Goal: Navigation & Orientation: Find specific page/section

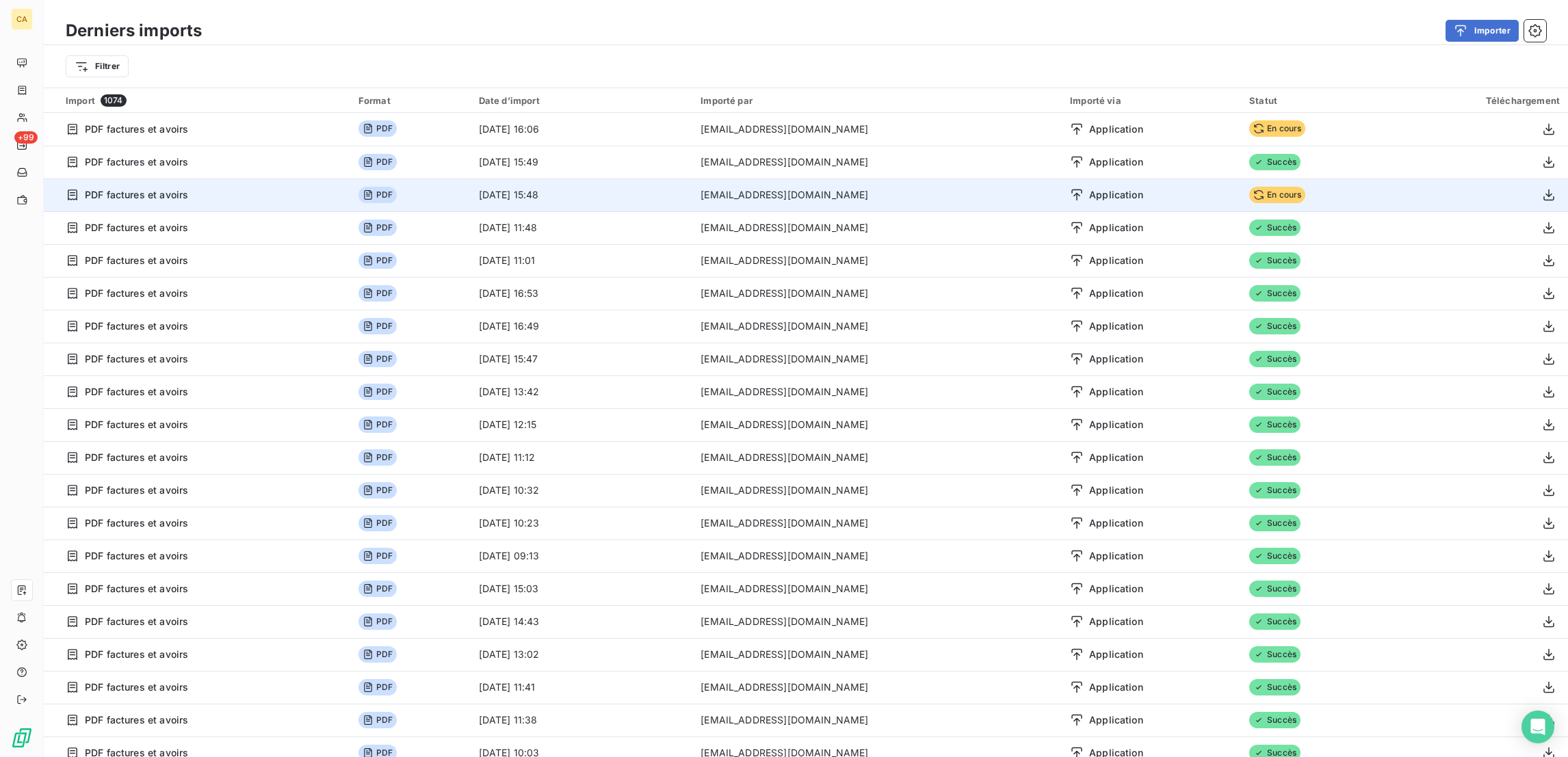
drag, startPoint x: 1213, startPoint y: 160, endPoint x: 1185, endPoint y: 161, distance: 28.0
click at [1185, 178] on tr "PDF factures et avoirs PDF [DATE] 15:48 [EMAIL_ADDRESS][DOMAIN_NAME] Applicatio…" at bounding box center [806, 195] width 1524 height 33
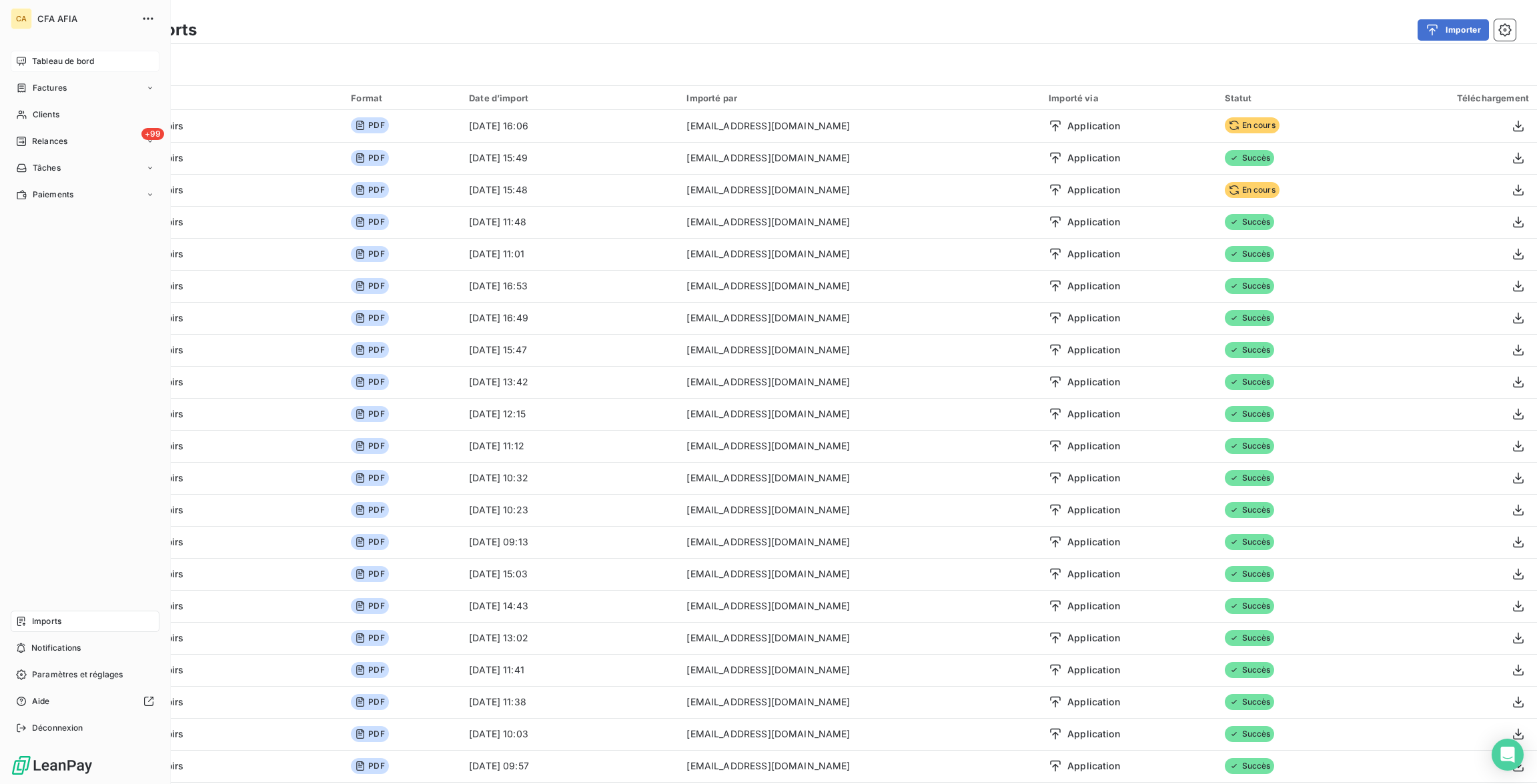
click at [19, 56] on icon at bounding box center [21, 61] width 11 height 11
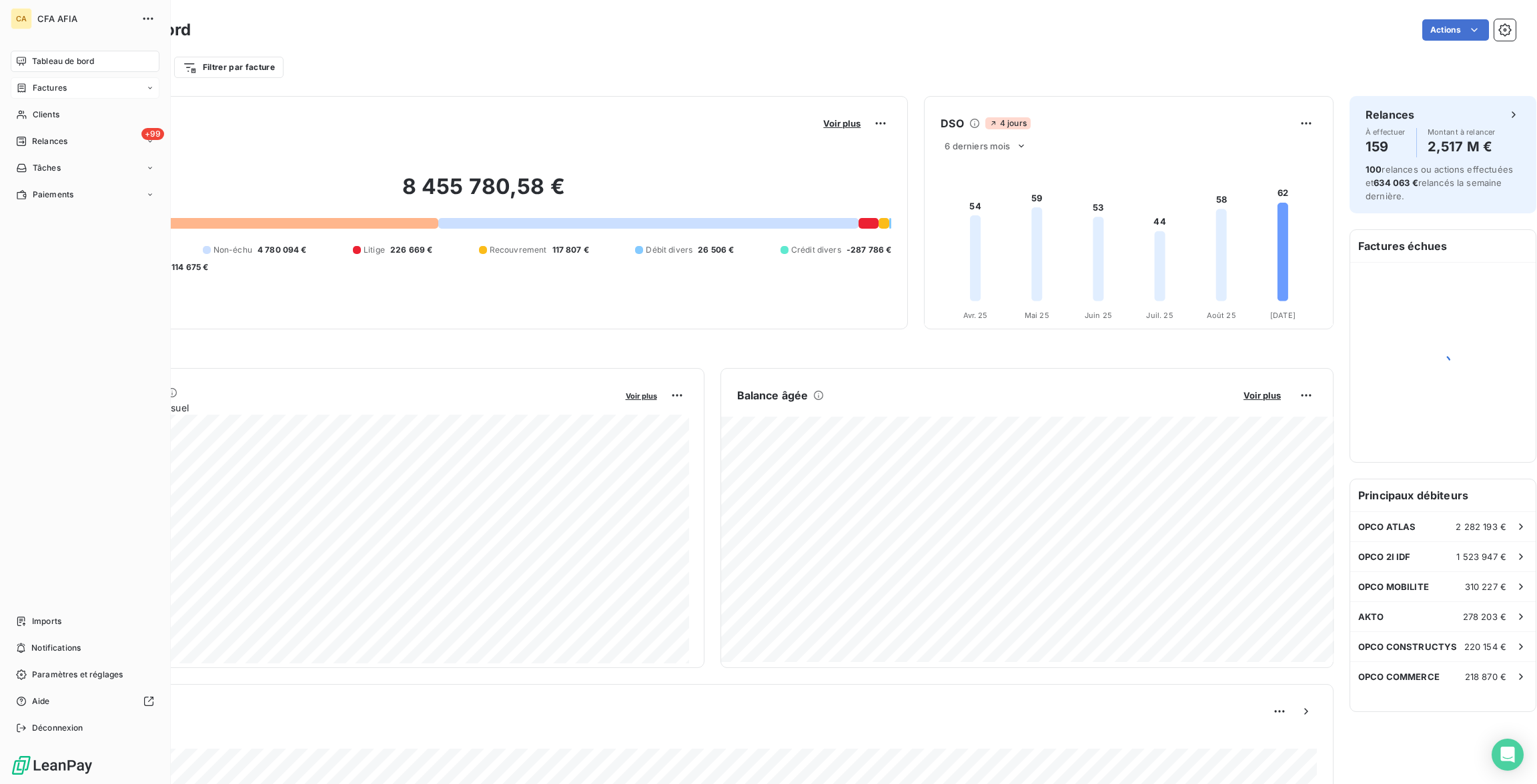
click at [20, 84] on icon at bounding box center [22, 88] width 8 height 8
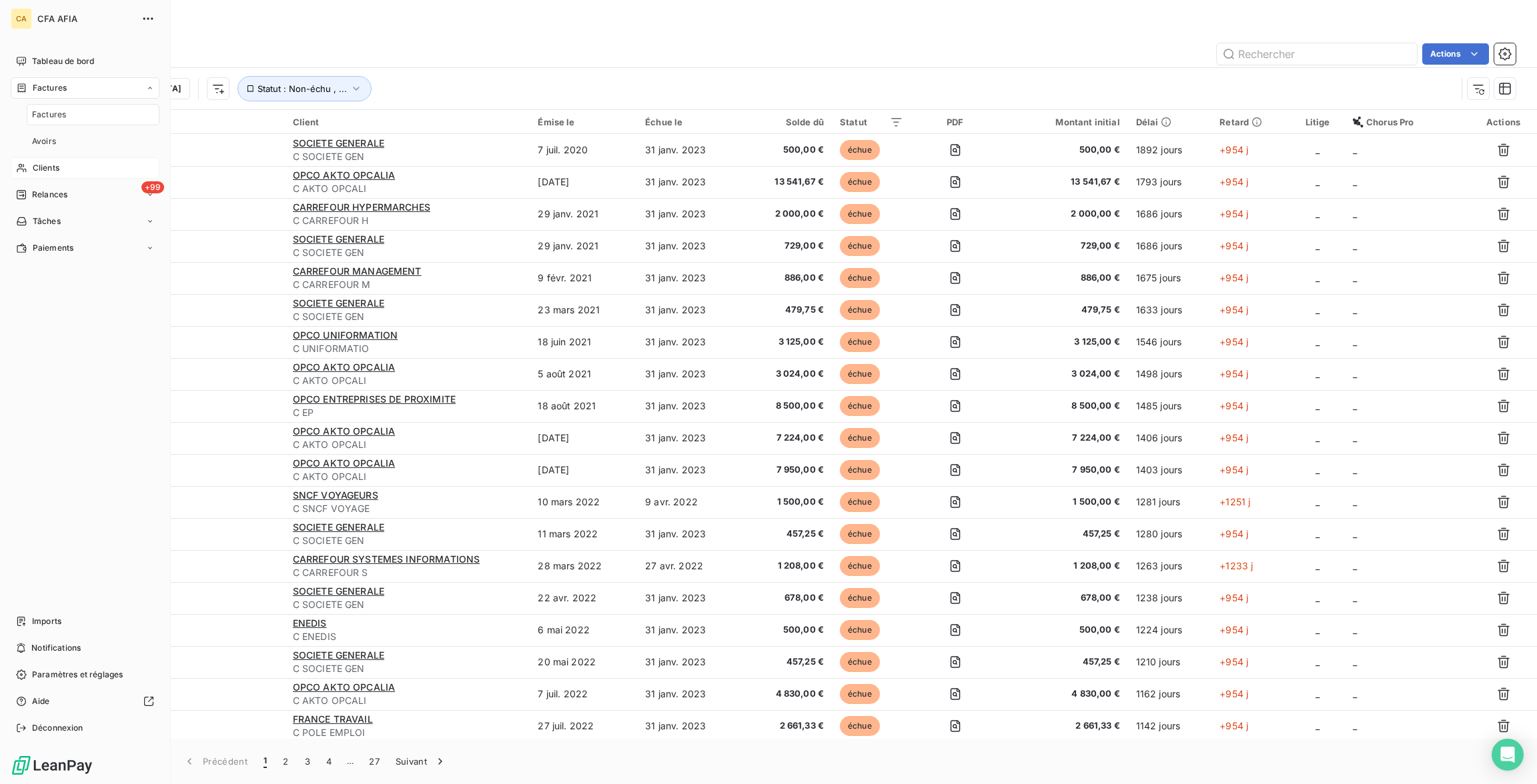
click at [47, 162] on span "Clients" at bounding box center [46, 168] width 27 height 12
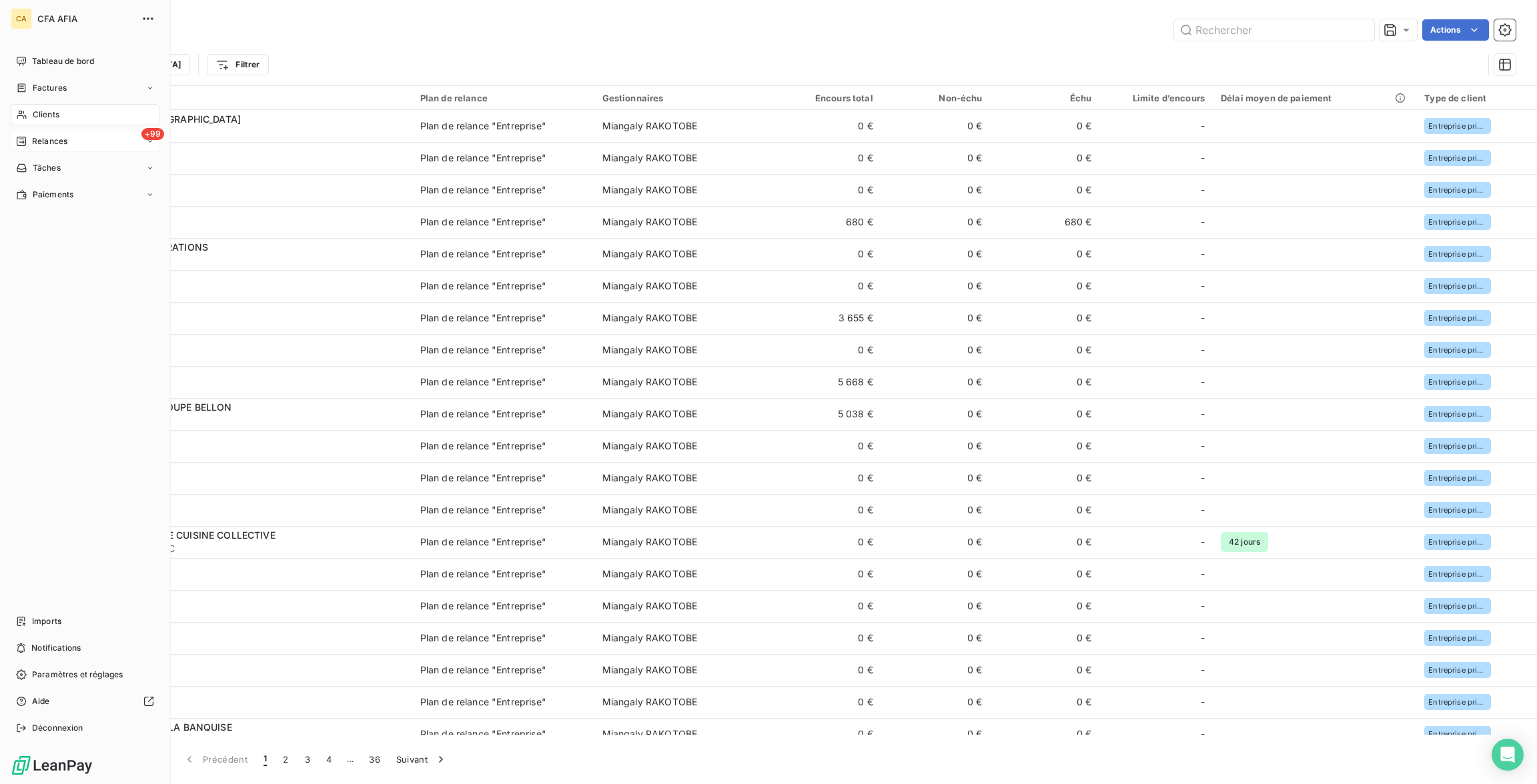
click at [34, 135] on span "Relances" at bounding box center [50, 141] width 35 height 12
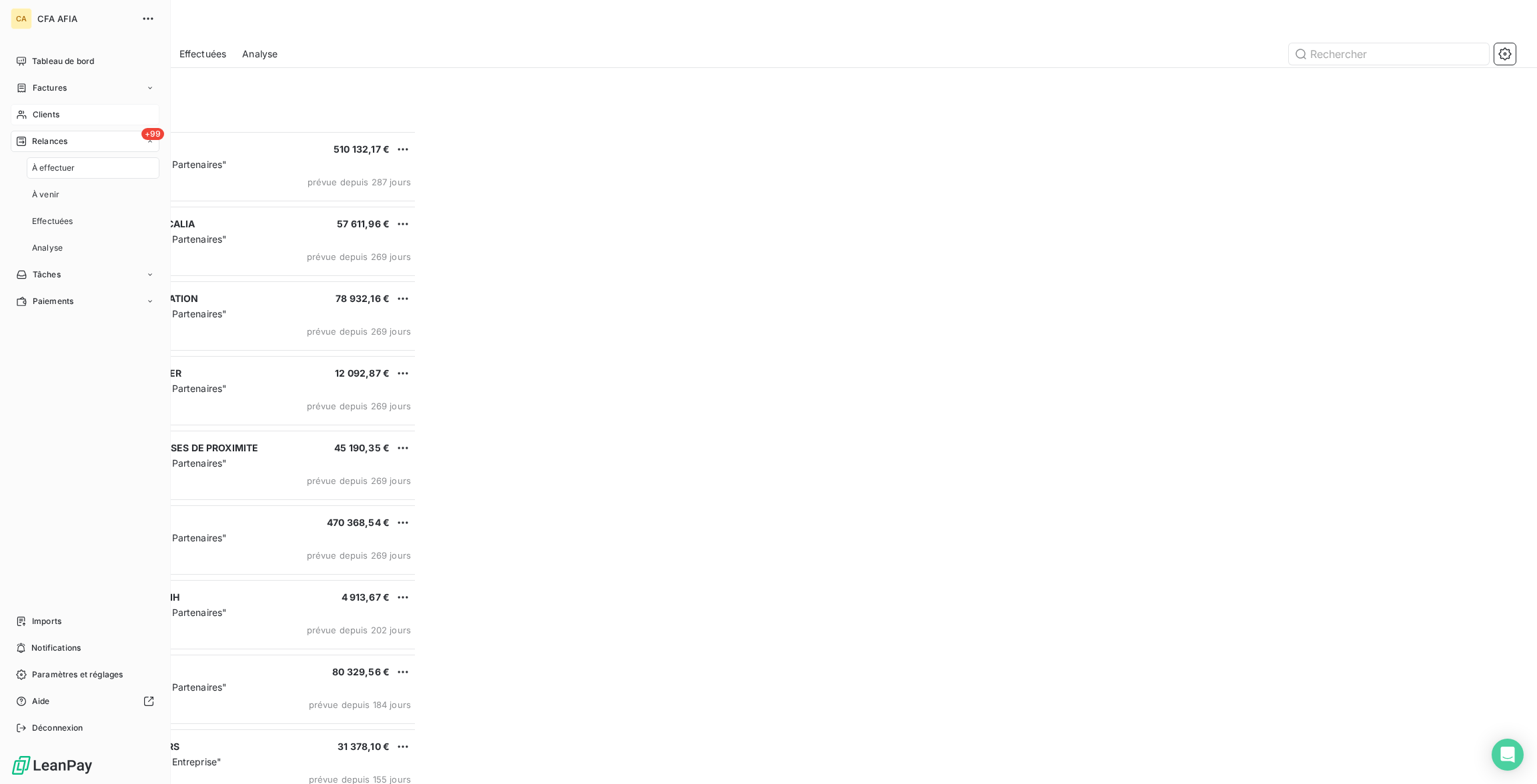
scroll to position [656, 344]
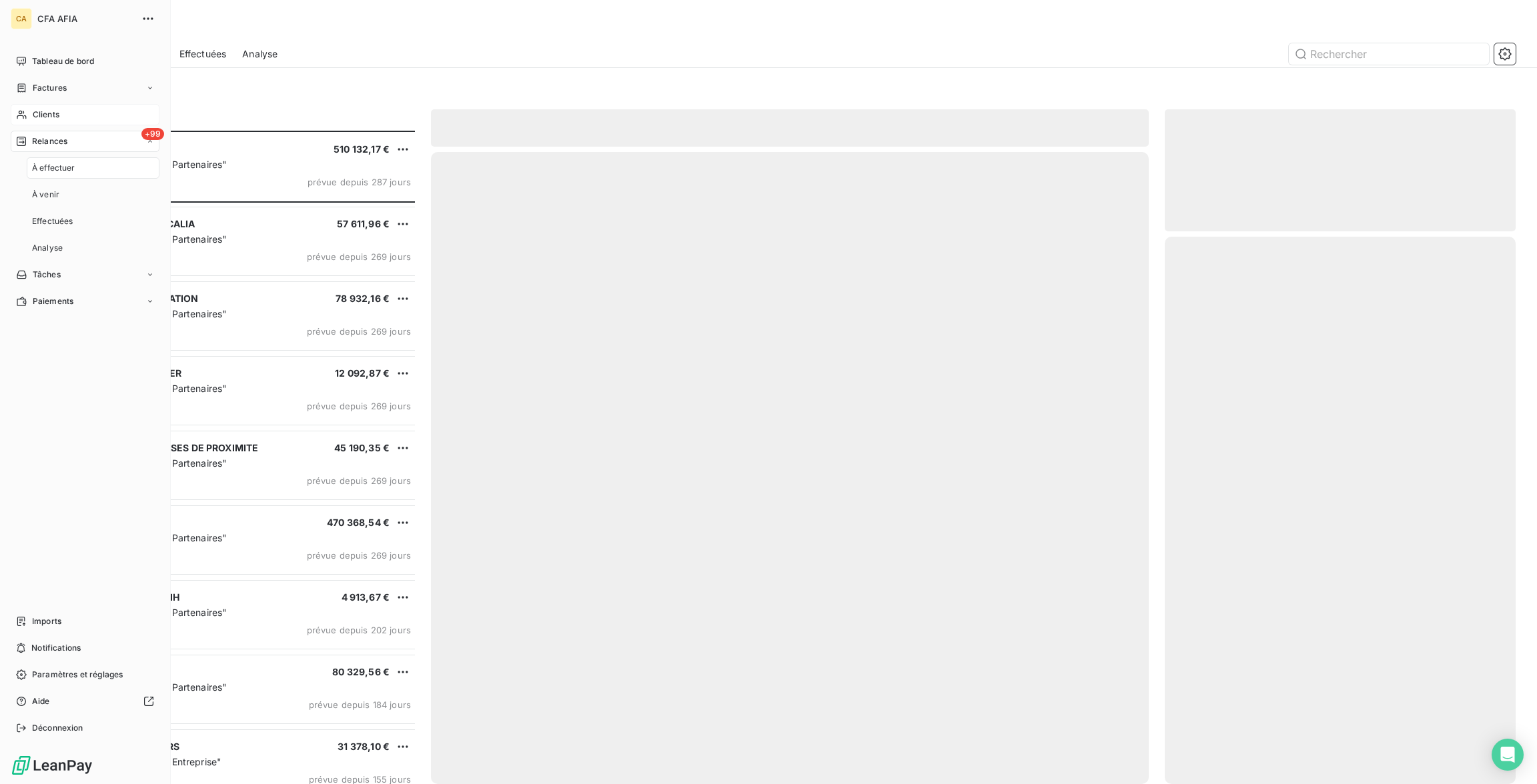
click at [70, 157] on div "À effectuer" at bounding box center [93, 168] width 133 height 21
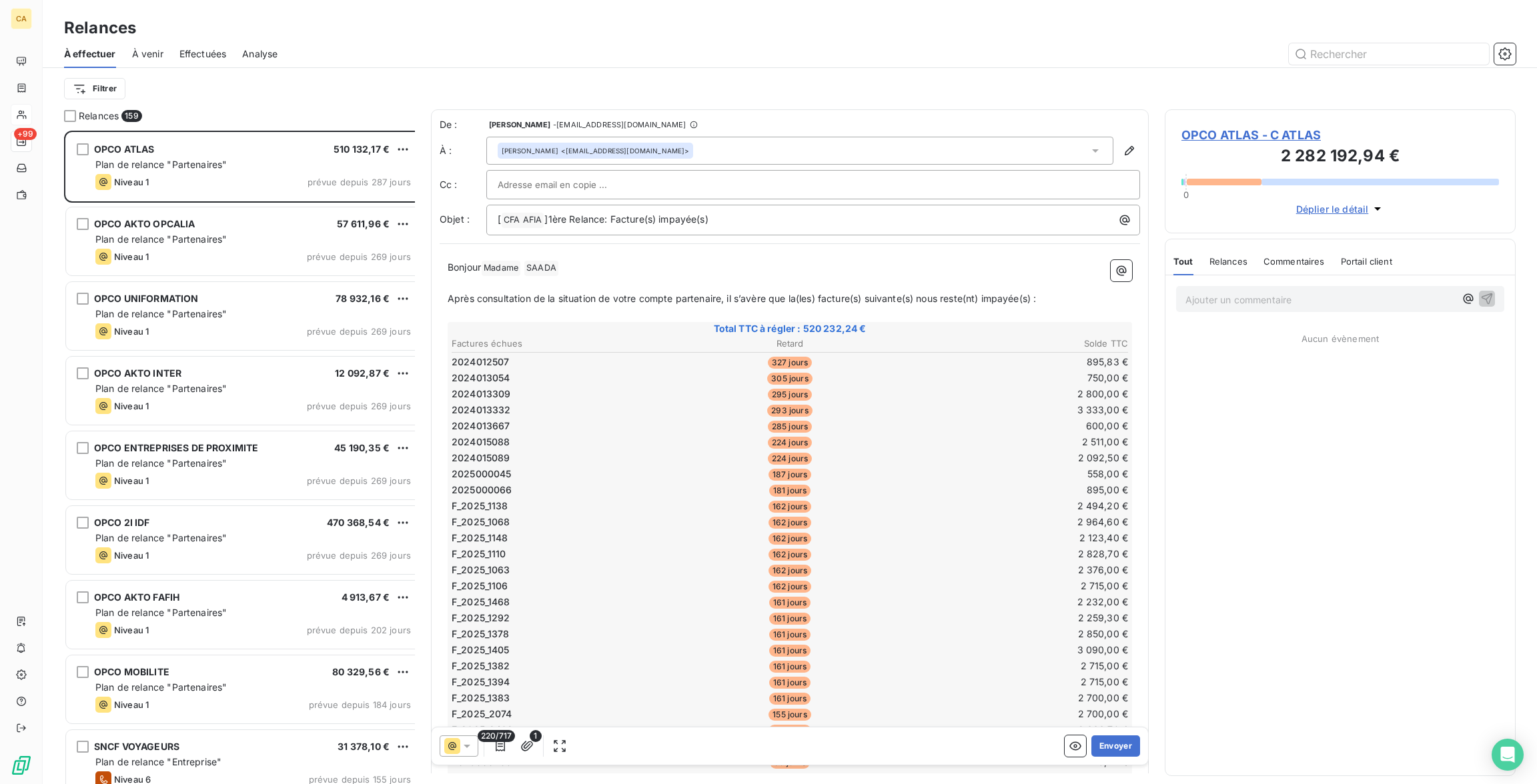
click at [202, 47] on span "Effectuées" at bounding box center [203, 53] width 47 height 13
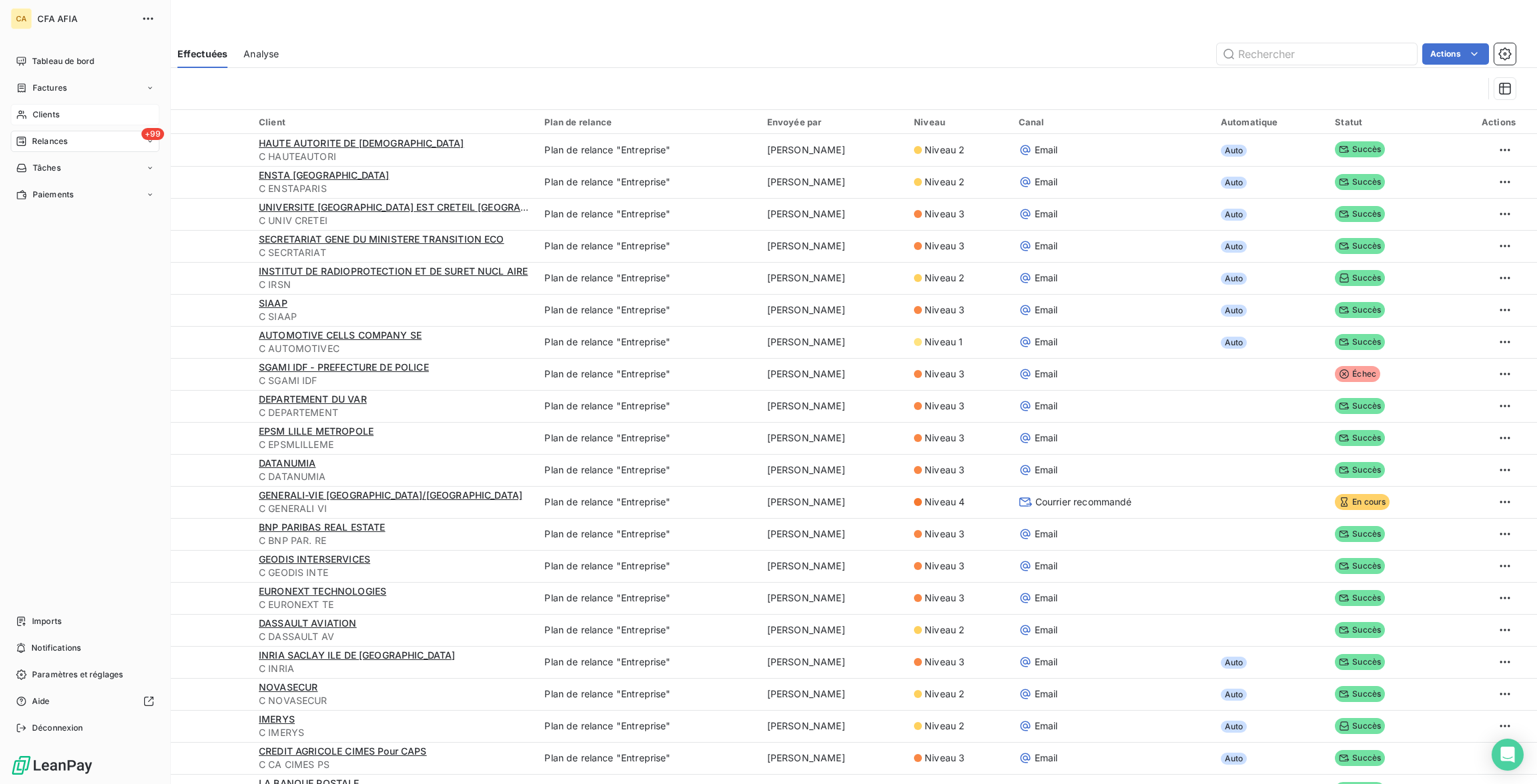
click at [25, 51] on div "Tableau de bord" at bounding box center [85, 61] width 149 height 21
